Goal: Transaction & Acquisition: Purchase product/service

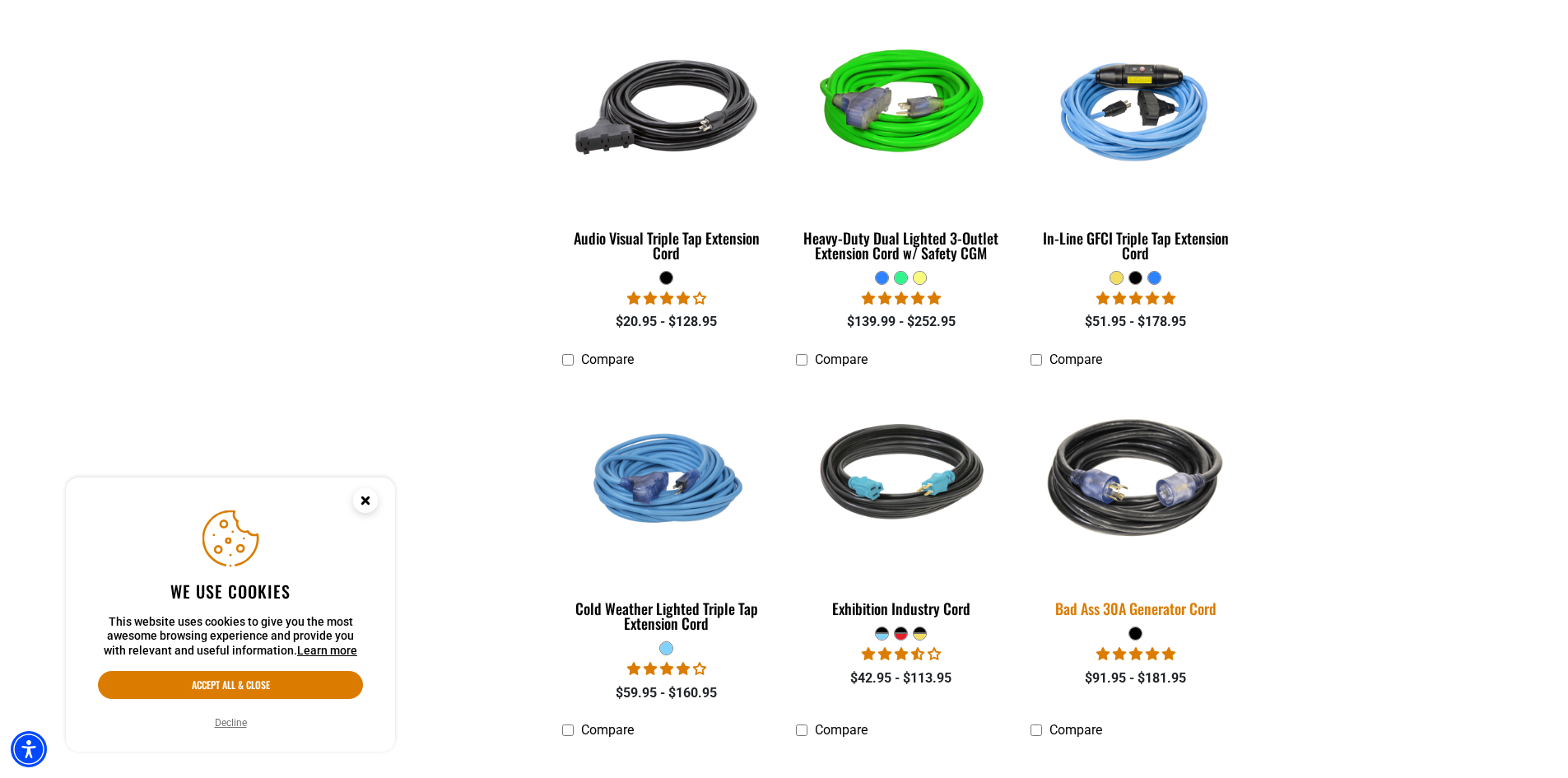
scroll to position [3211, 0]
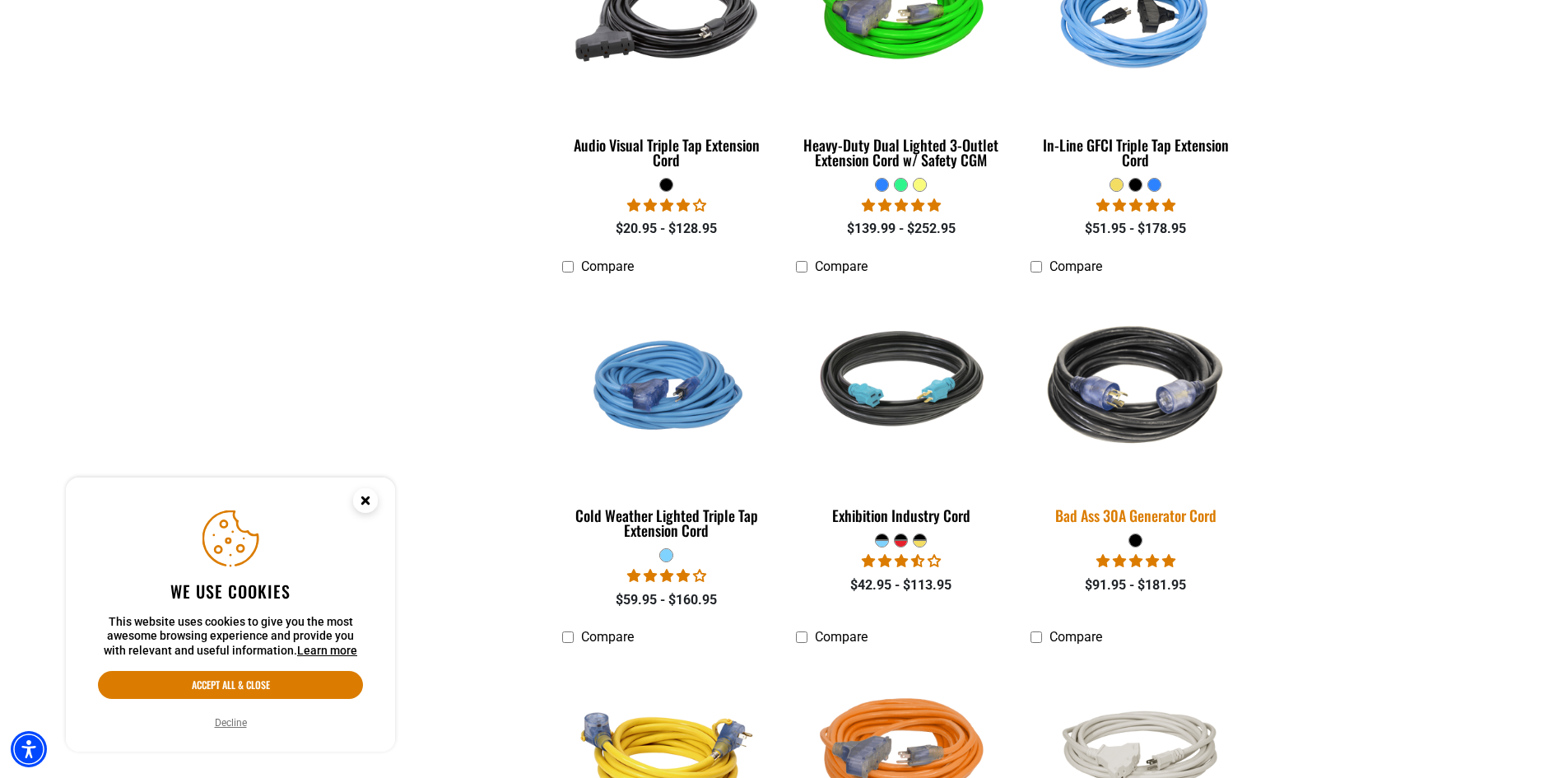
click at [1190, 510] on div "Bad Ass 30A Generator Cord" at bounding box center [1135, 515] width 209 height 14
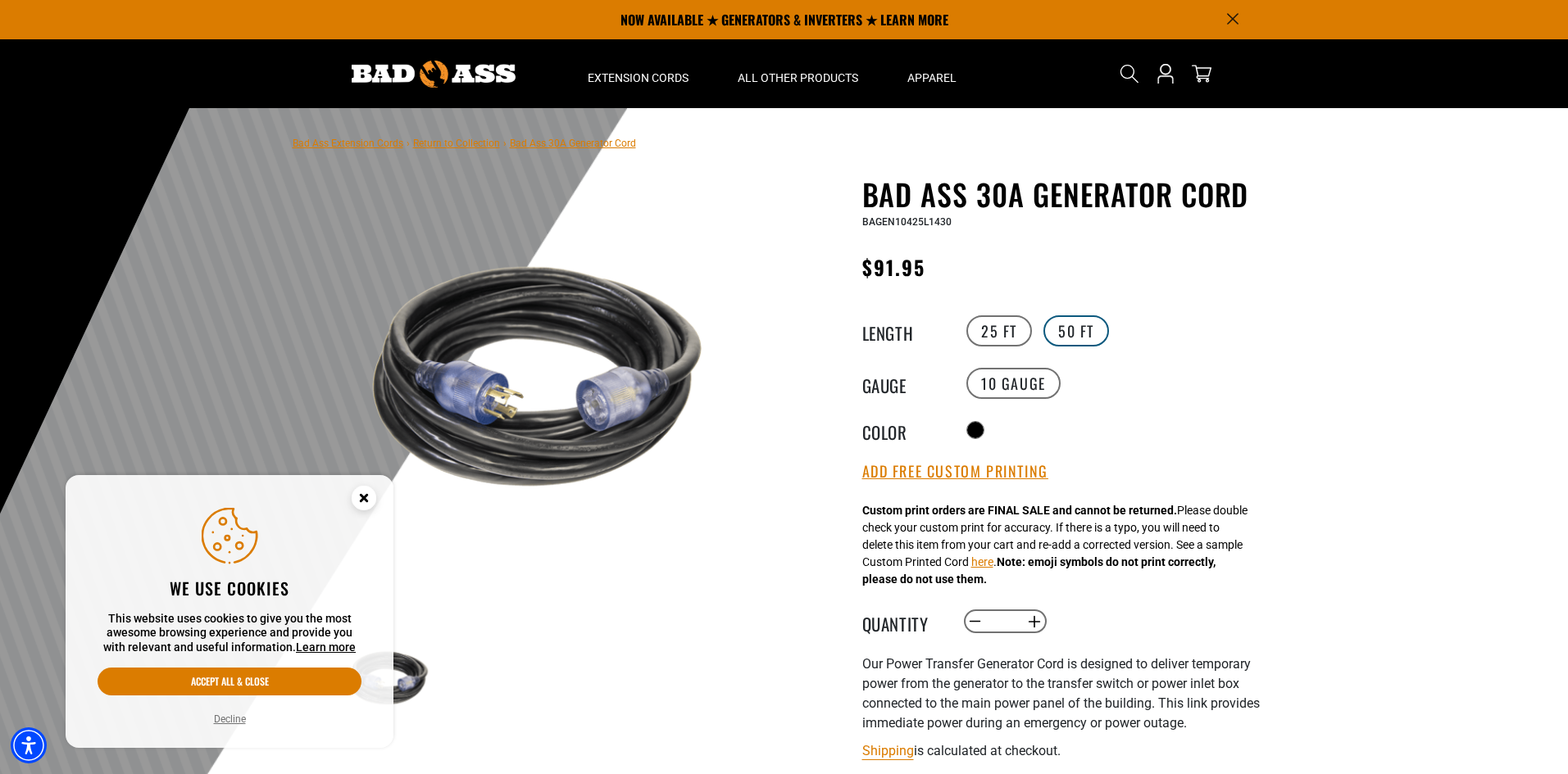
click at [1060, 332] on label "50 FT" at bounding box center [1077, 331] width 66 height 31
